Goal: Information Seeking & Learning: Learn about a topic

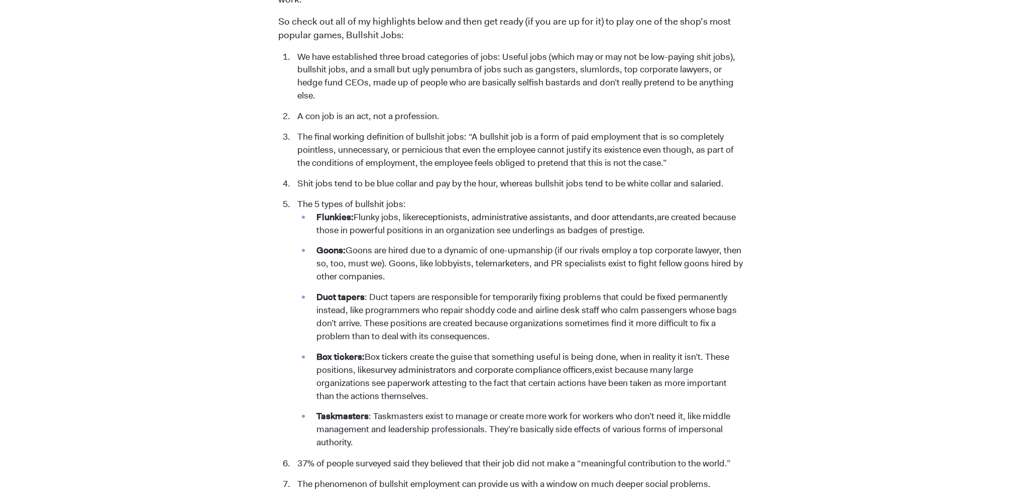
scroll to position [955, 0]
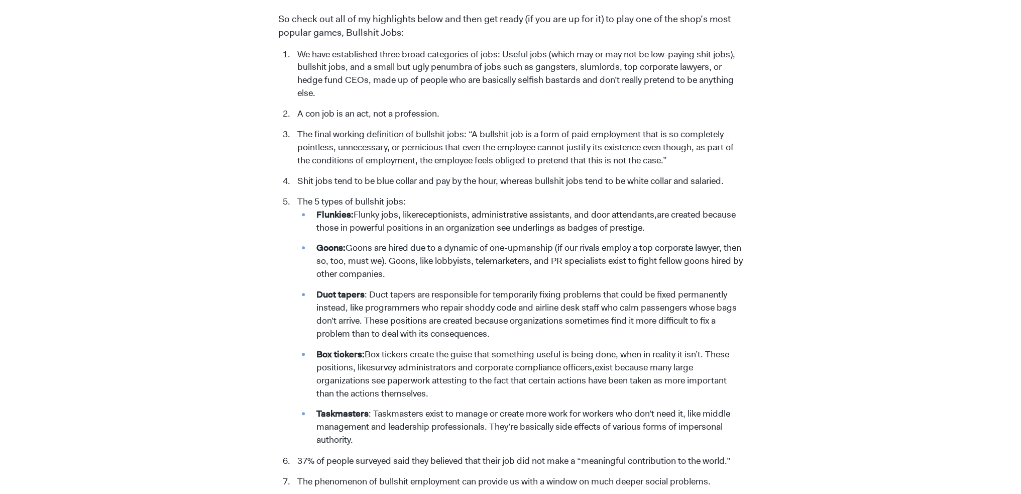
click at [335, 242] on strong "Goons:" at bounding box center [331, 248] width 29 height 12
drag, startPoint x: 407, startPoint y: 235, endPoint x: 431, endPoint y: 234, distance: 23.6
click at [431, 242] on li "Goons: Goons are hired due to a dynamic of one-upmanship (if our rivals employ …" at bounding box center [528, 261] width 432 height 39
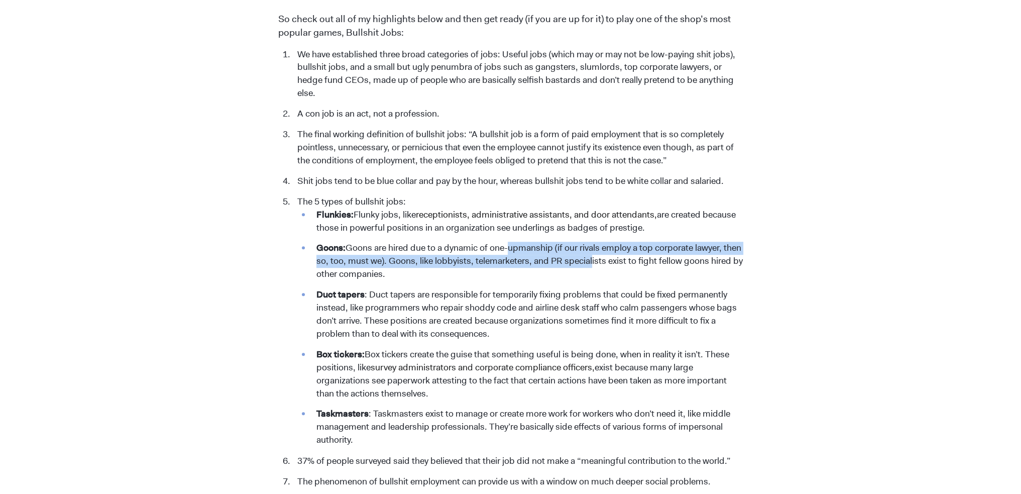
drag, startPoint x: 507, startPoint y: 240, endPoint x: 575, endPoint y: 243, distance: 67.9
click at [587, 245] on li "Goons: Goons are hired due to a dynamic of one-upmanship (if our rivals employ …" at bounding box center [528, 261] width 432 height 39
click at [575, 243] on li "Goons: Goons are hired due to a dynamic of one-upmanship (if our rivals employ …" at bounding box center [528, 261] width 432 height 39
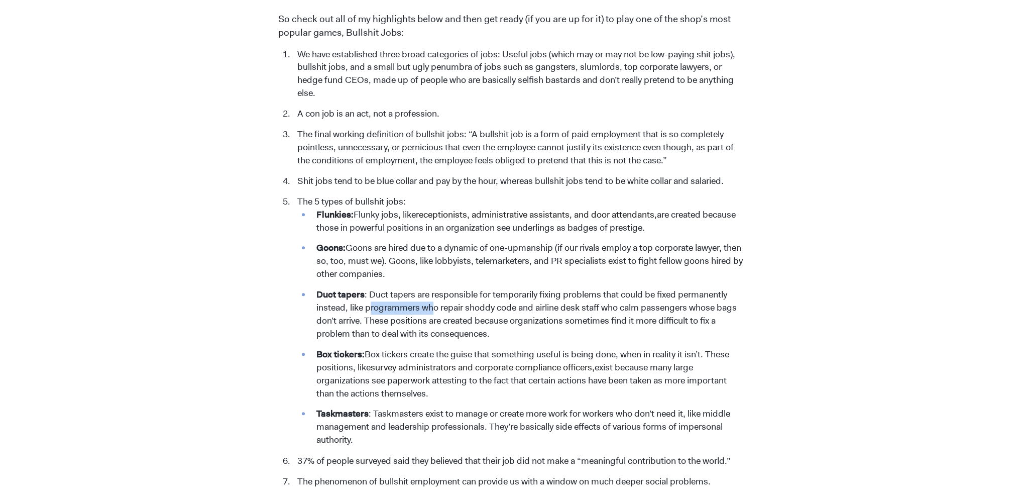
drag, startPoint x: 378, startPoint y: 292, endPoint x: 433, endPoint y: 291, distance: 54.8
click at [433, 291] on li "Duct tapers : Duct tapers are responsible for temporarily fixing problems that …" at bounding box center [528, 314] width 432 height 52
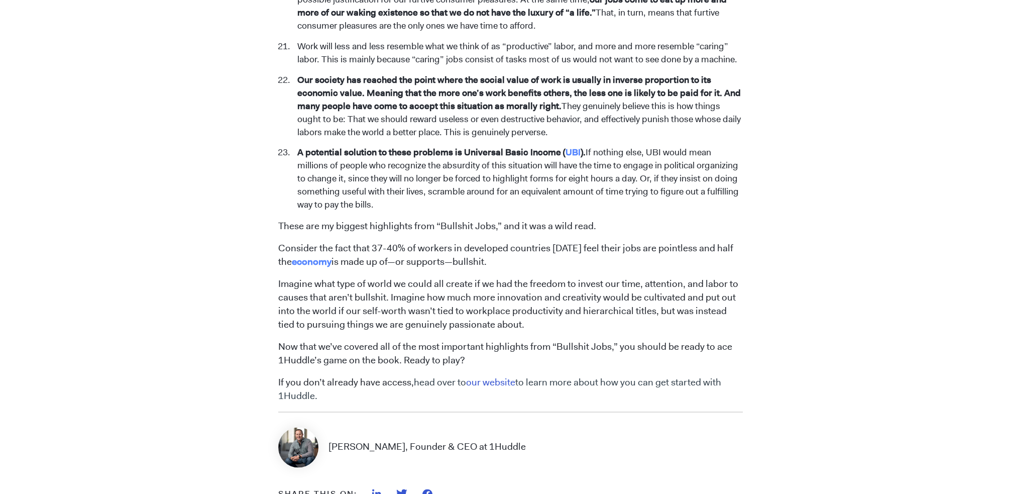
scroll to position [2060, 0]
